Goal: Information Seeking & Learning: Learn about a topic

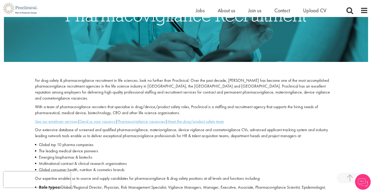
scroll to position [130, 0]
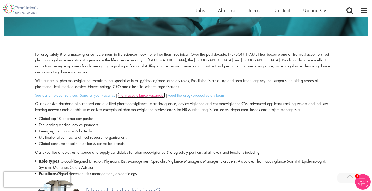
click at [143, 92] on u "Pharmacovigilance vacancies" at bounding box center [141, 94] width 48 height 5
